Goal: Information Seeking & Learning: Learn about a topic

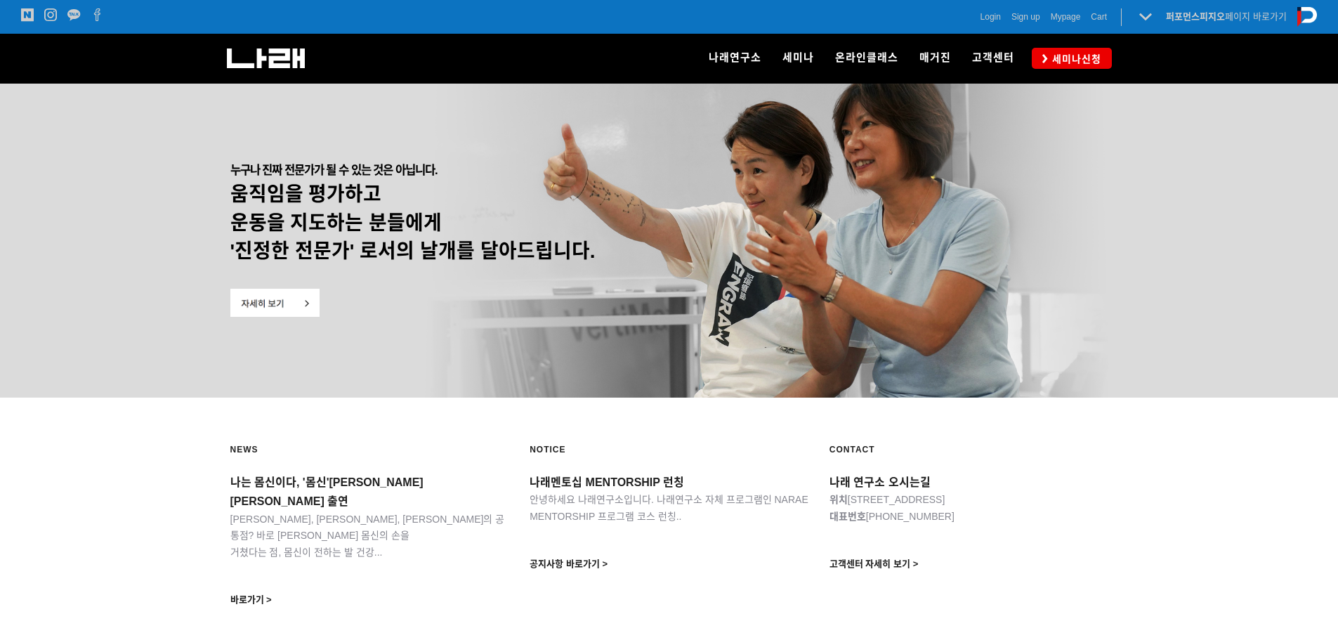
click at [588, 484] on span "나래멘토십 MENTORSHIP 런칭" at bounding box center [606, 482] width 154 height 12
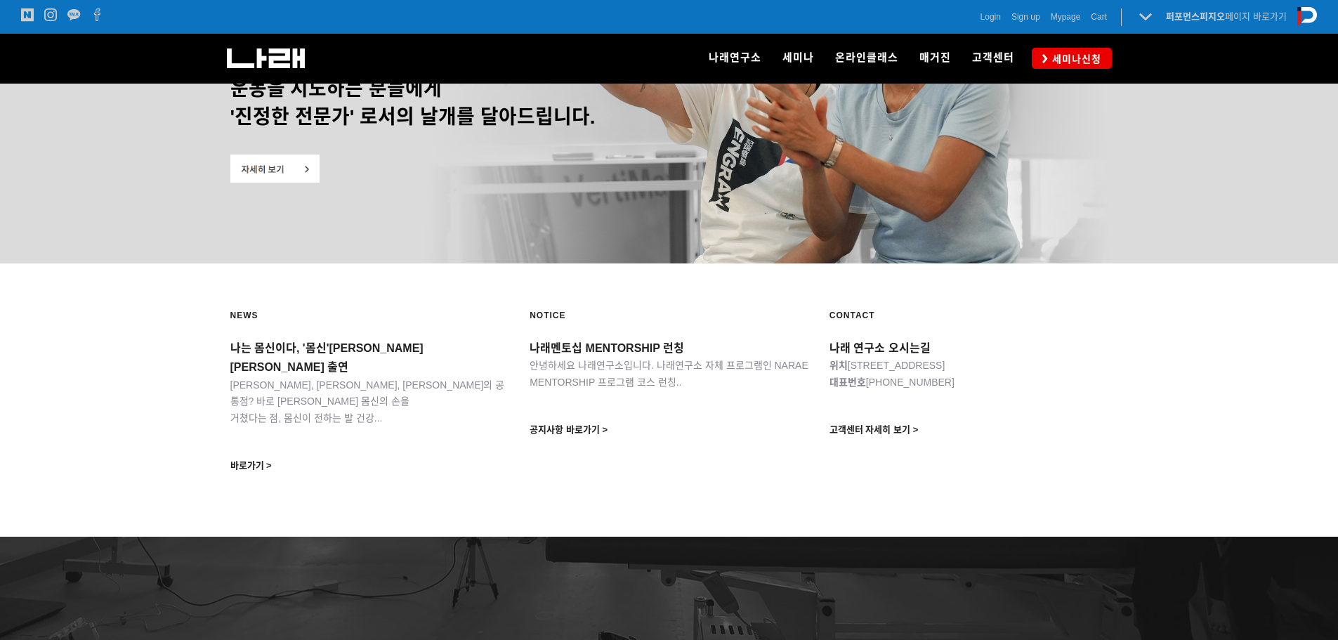
scroll to position [140, 0]
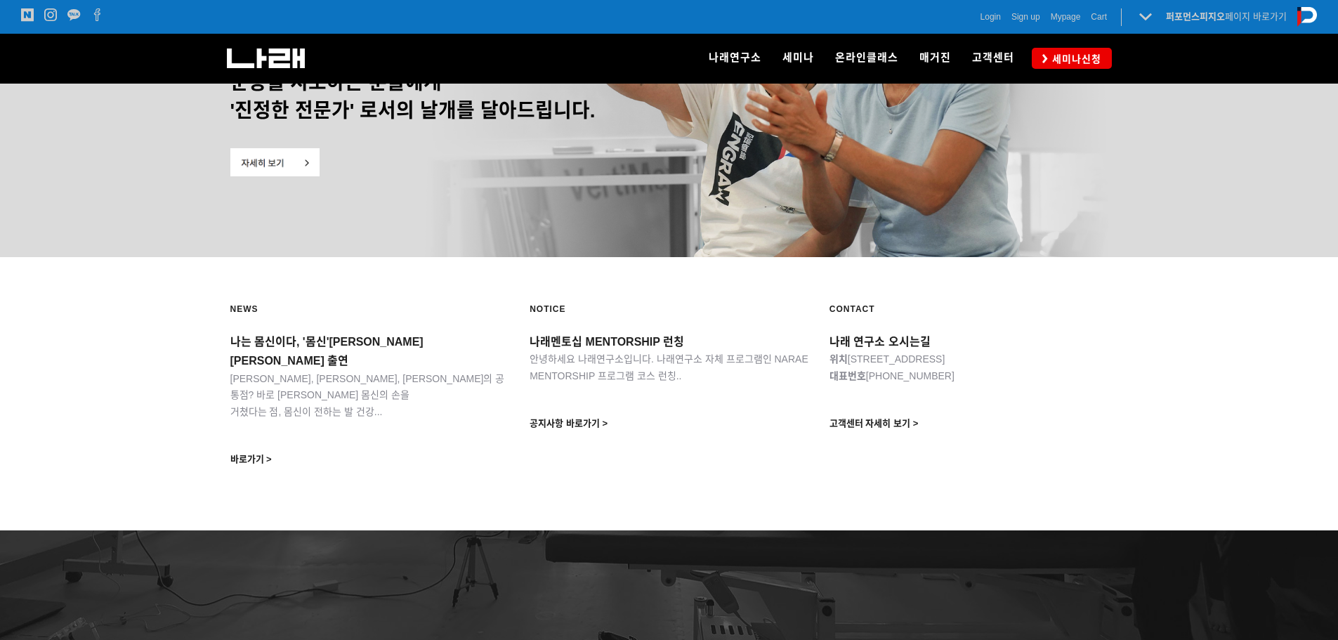
click at [548, 435] on div "NOTICE 나래멘토십 MENTORSHIP 런칭 안녕하세요 나래연구소입니다. 나래연구소 자체 프로그램인 NARAE MENTORSHIP 프로그램…" at bounding box center [669, 364] width 300 height 154
click at [557, 425] on link "공지사항 바로가기 >" at bounding box center [568, 423] width 78 height 11
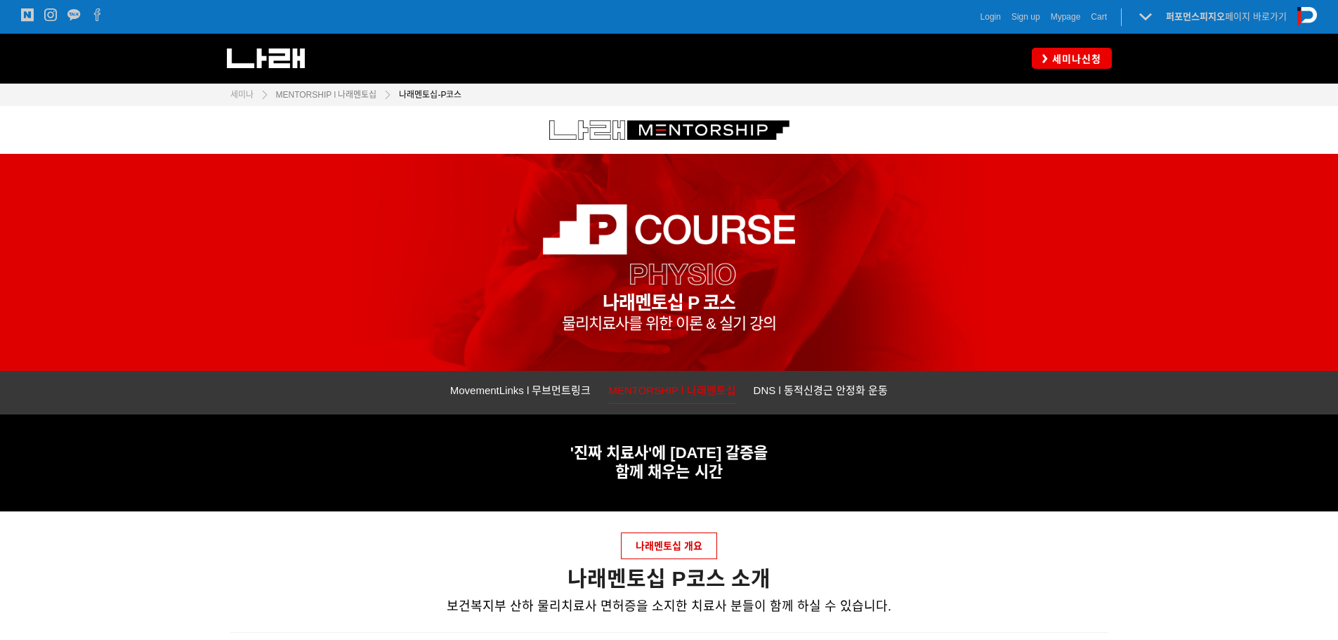
click at [352, 97] on span "MENTORSHIP l 나래멘토십" at bounding box center [326, 95] width 101 height 10
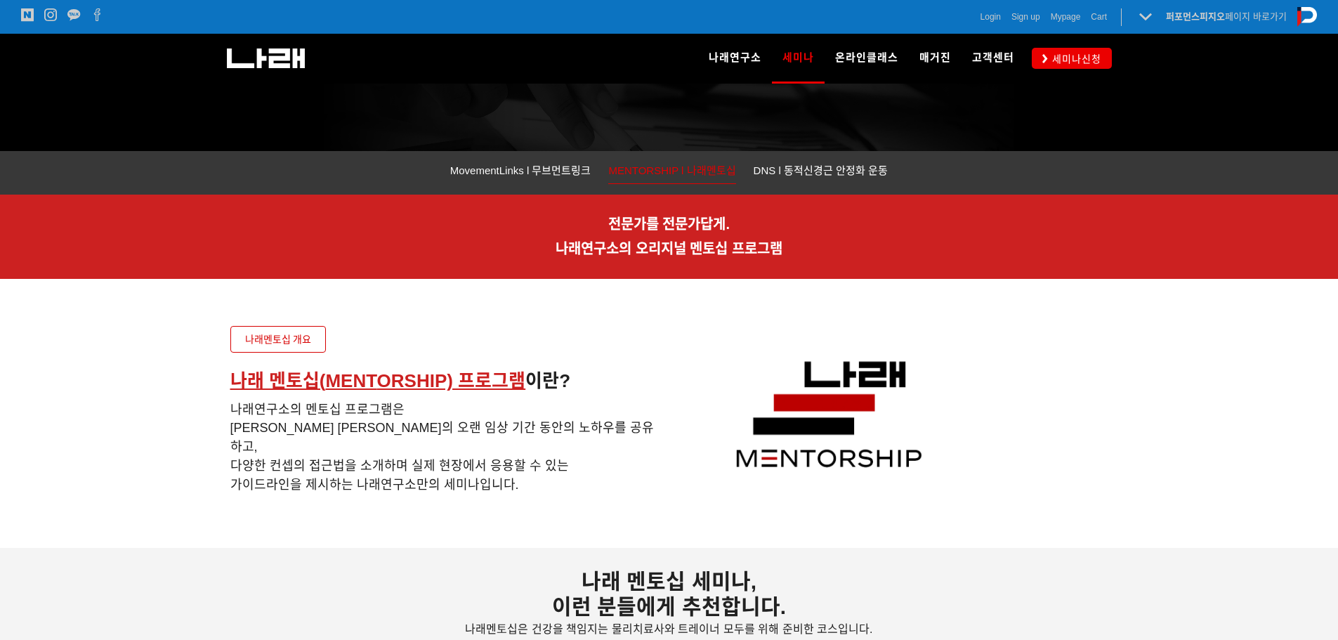
scroll to position [211, 0]
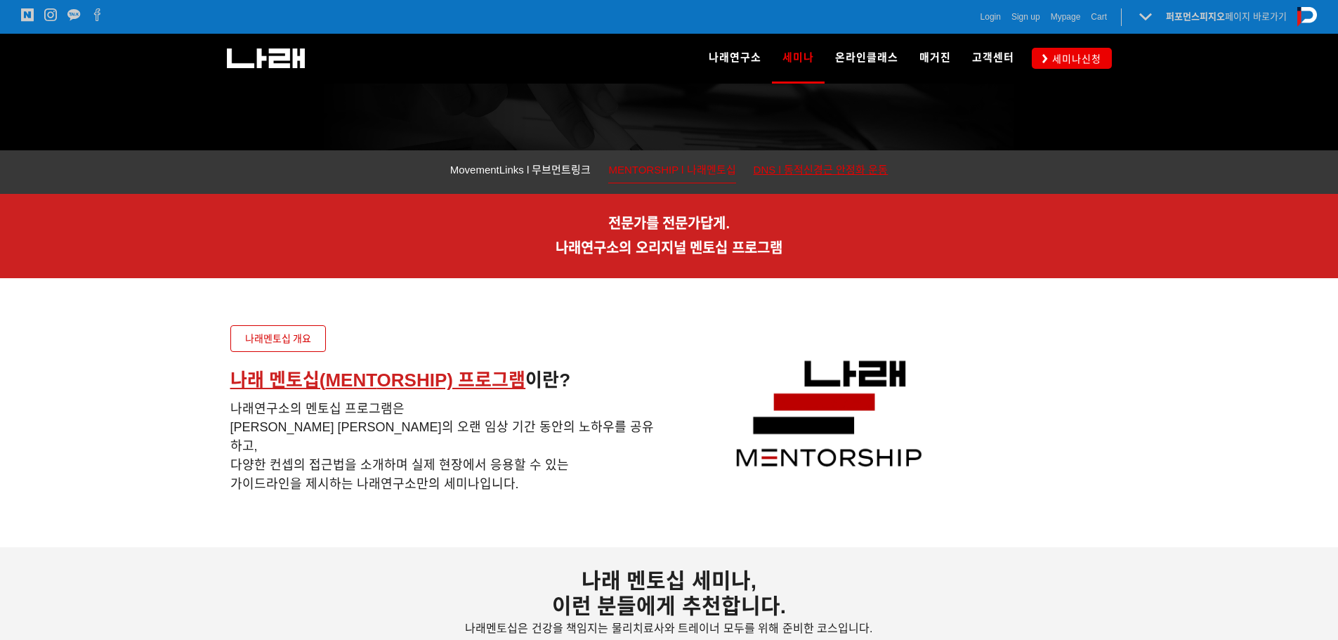
click at [850, 174] on span "DNS l 동적신경근 안정화 운동" at bounding box center [820, 170] width 135 height 12
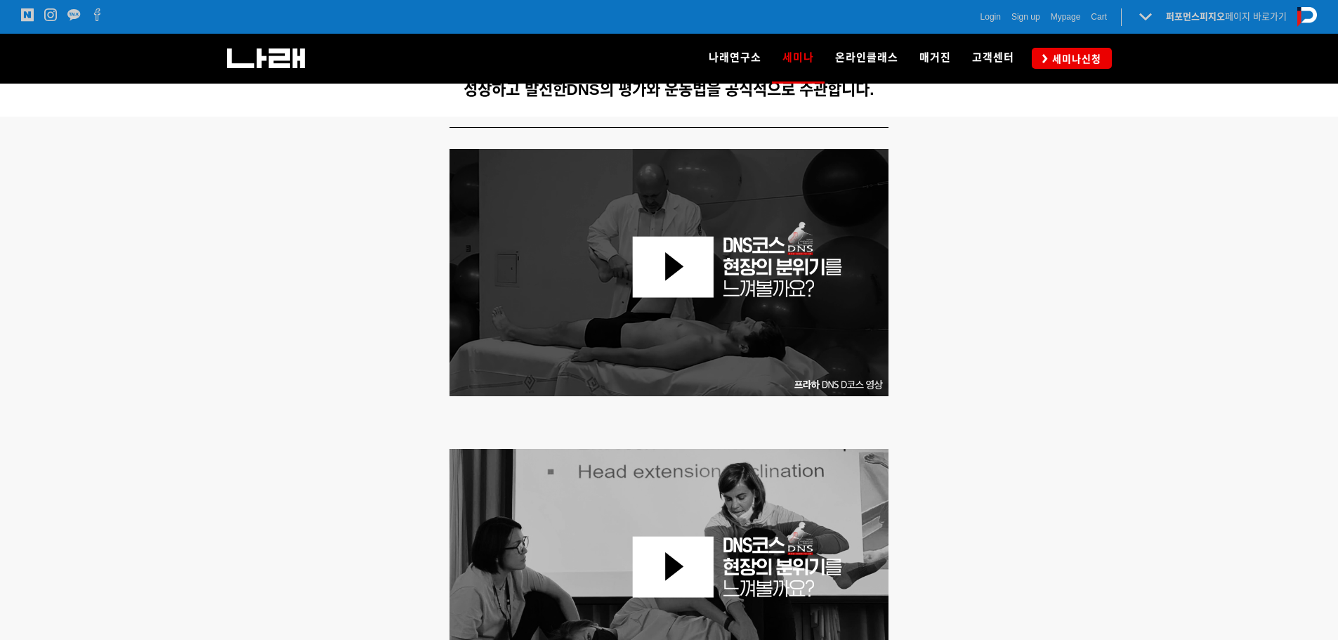
scroll to position [492, 0]
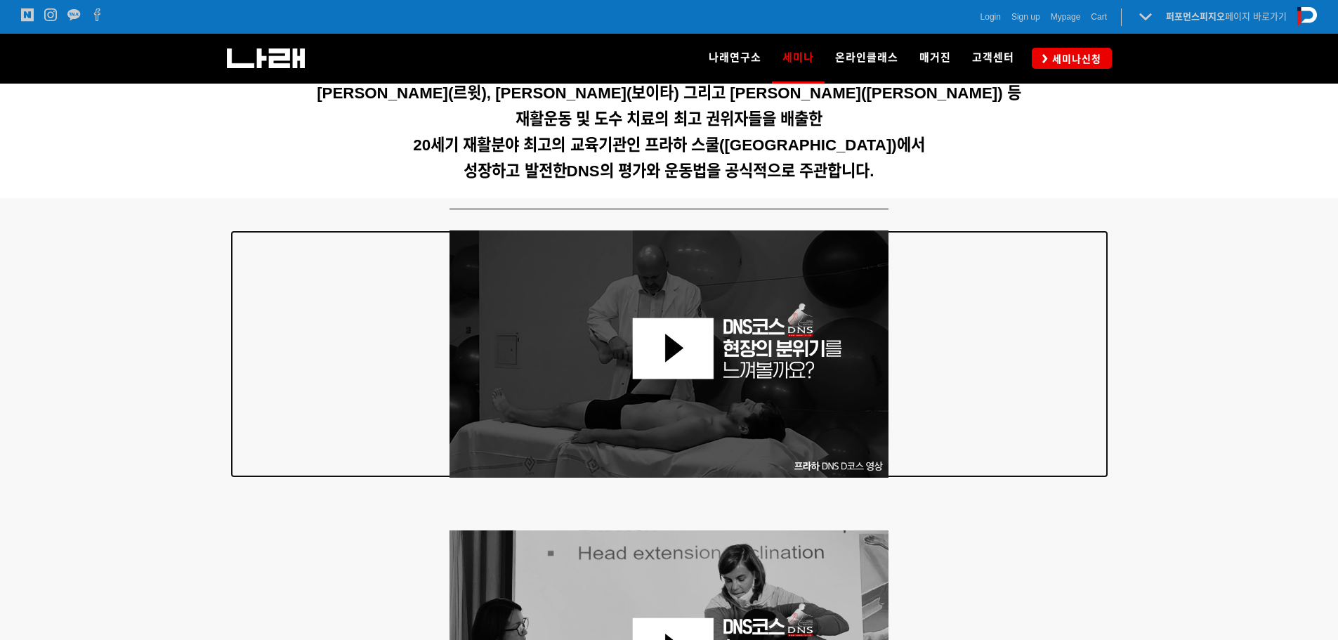
click at [680, 323] on img at bounding box center [669, 353] width 440 height 247
